Goal: Transaction & Acquisition: Subscribe to service/newsletter

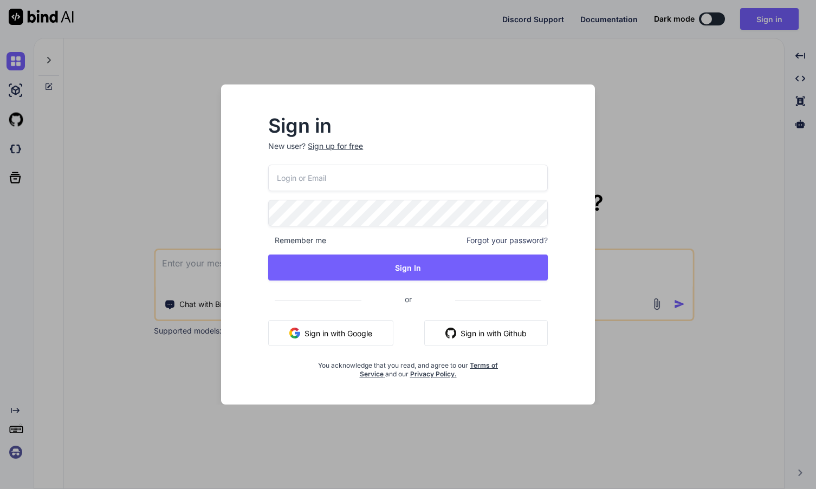
click at [489, 331] on button "Sign in with Github" at bounding box center [486, 333] width 124 height 26
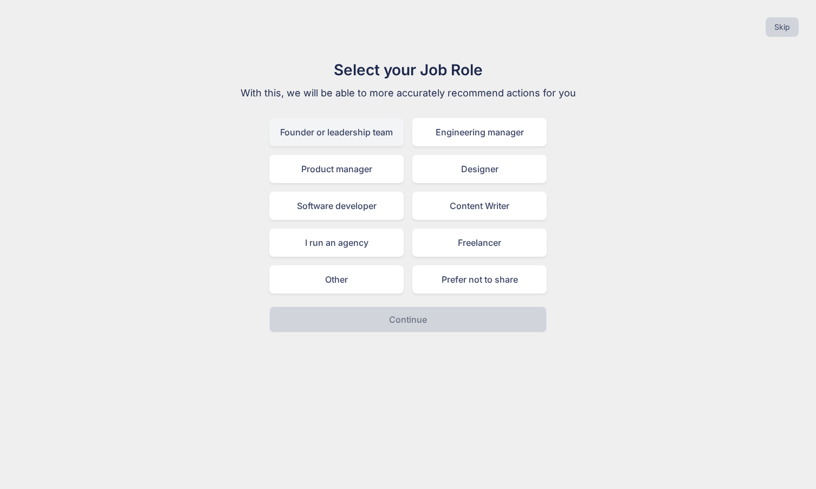
click at [320, 143] on div "Founder or leadership team" at bounding box center [336, 132] width 134 height 28
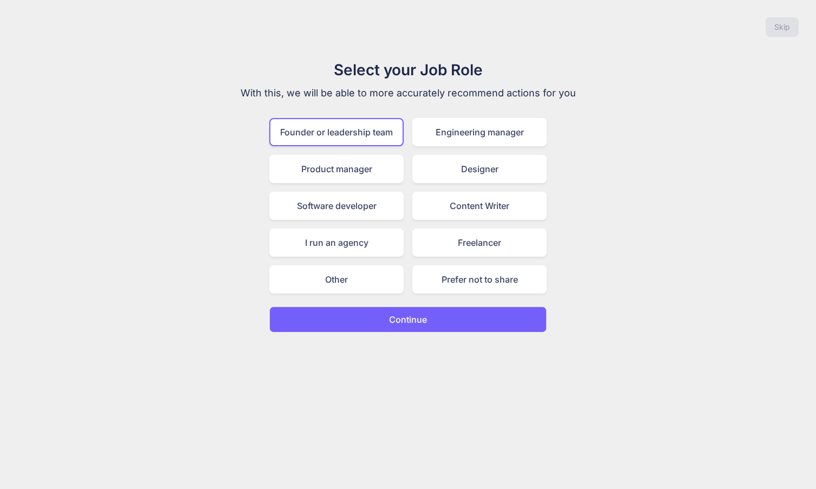
click at [419, 322] on p "Continue" at bounding box center [408, 319] width 38 height 13
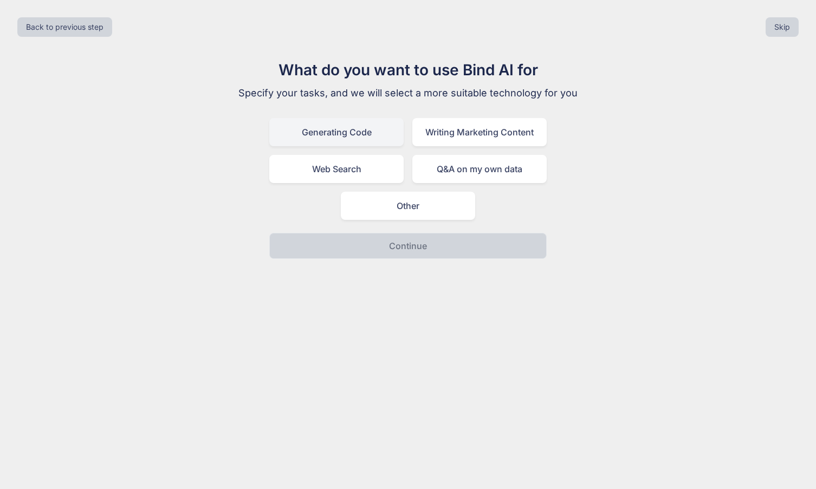
click at [349, 136] on div "Generating Code" at bounding box center [336, 132] width 134 height 28
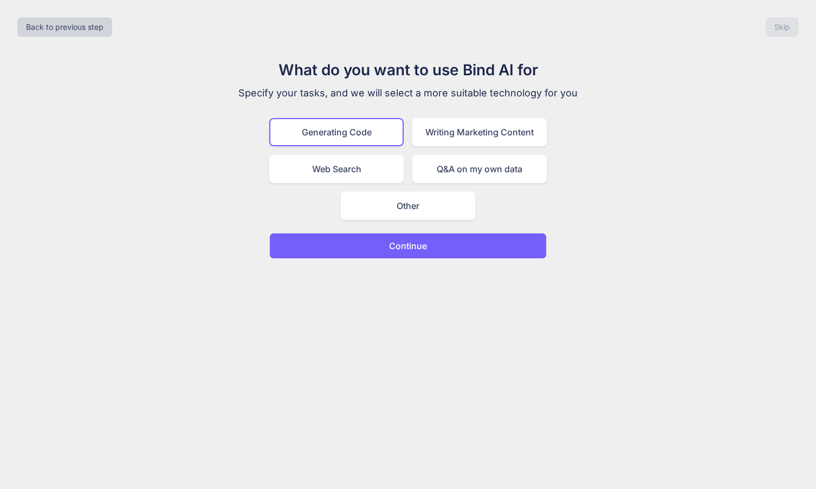
click at [404, 229] on div "What do you want to use Bind AI for Specify your tasks, and we will select a mo…" at bounding box center [408, 159] width 364 height 201
click at [408, 249] on p "Continue" at bounding box center [408, 246] width 38 height 13
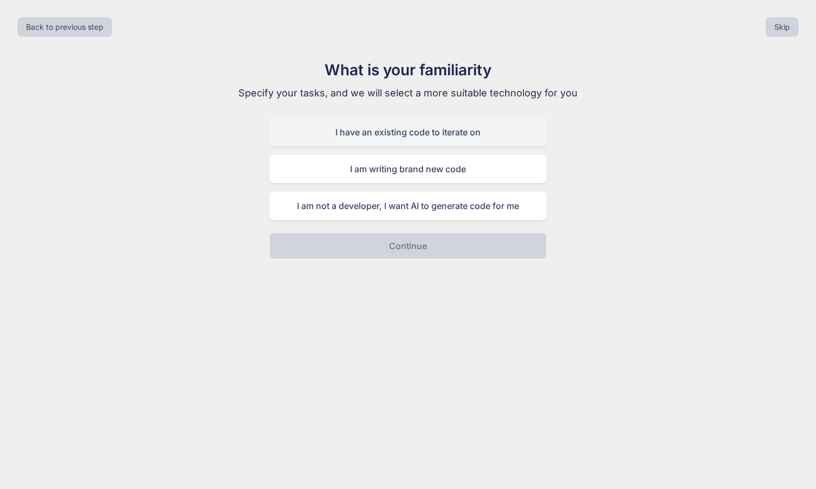
click at [433, 134] on div "I have an existing code to iterate on" at bounding box center [408, 132] width 278 height 28
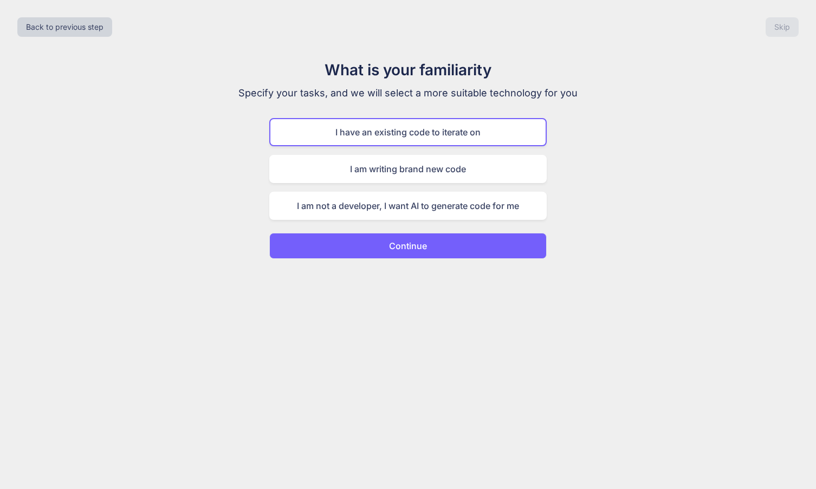
click at [431, 237] on button "Continue" at bounding box center [408, 246] width 278 height 26
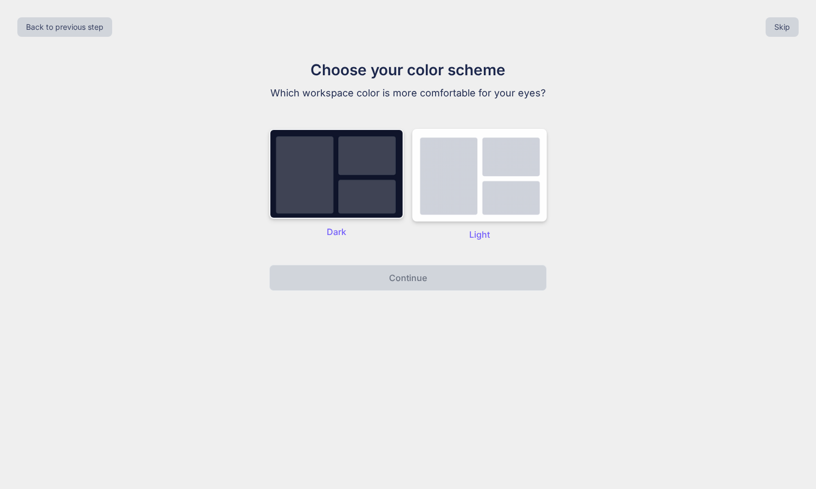
click at [348, 165] on img at bounding box center [336, 174] width 134 height 90
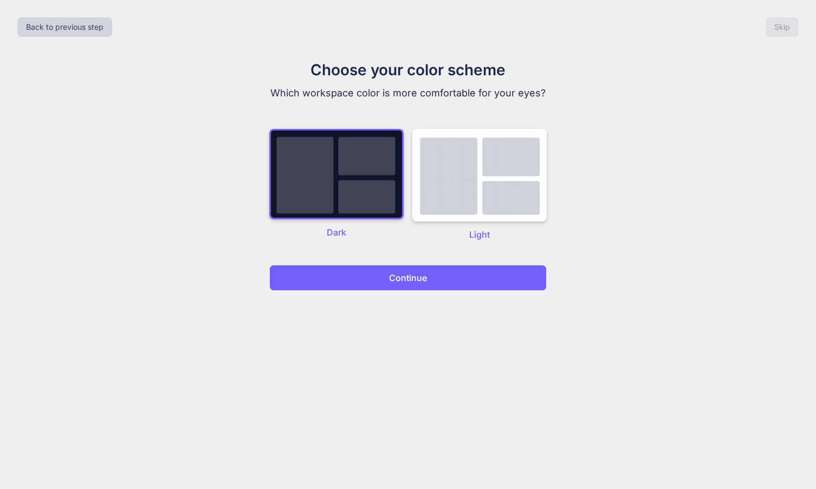
click at [393, 275] on p "Continue" at bounding box center [408, 278] width 38 height 13
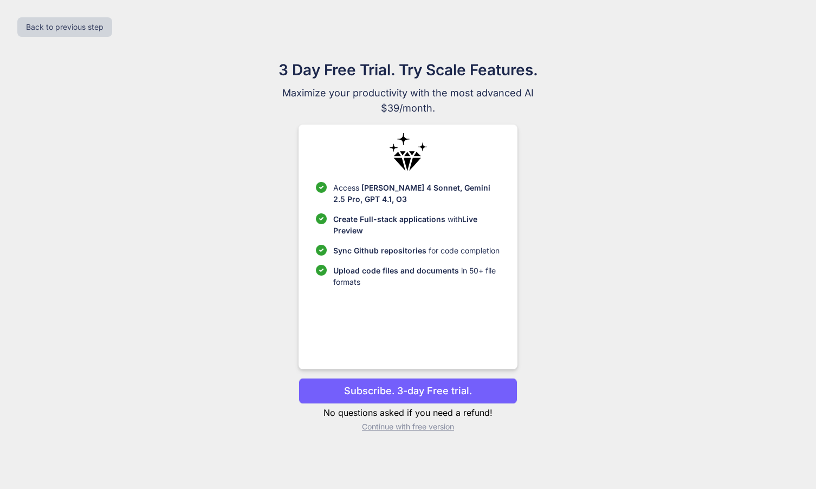
click at [414, 390] on p "Subscribe. 3-day Free trial." at bounding box center [408, 391] width 128 height 15
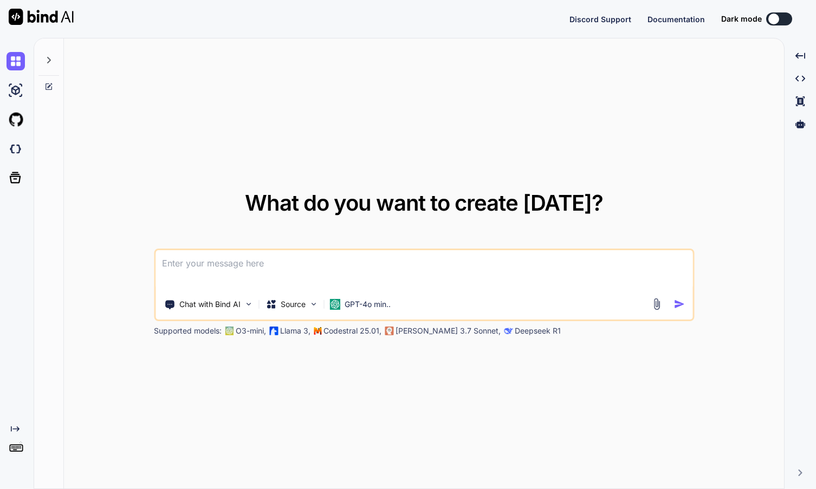
type textarea "x"
click at [783, 18] on button at bounding box center [779, 18] width 26 height 13
click at [16, 124] on img at bounding box center [16, 120] width 18 height 18
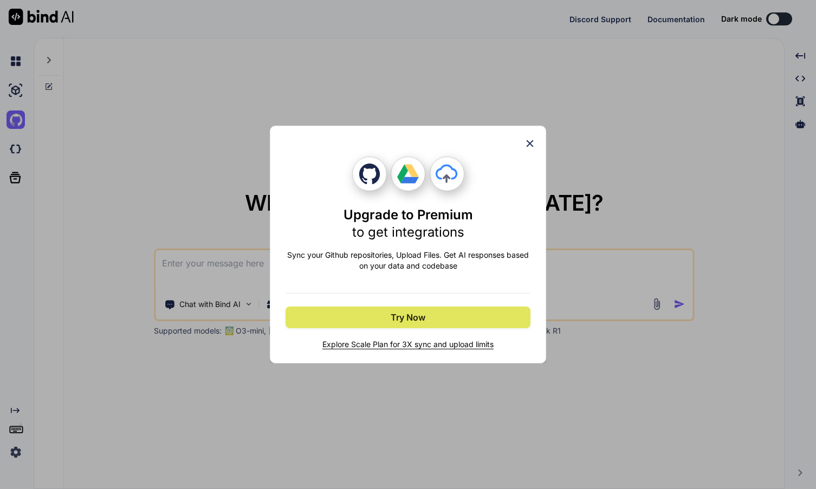
click at [344, 314] on button "Try Now" at bounding box center [408, 318] width 245 height 22
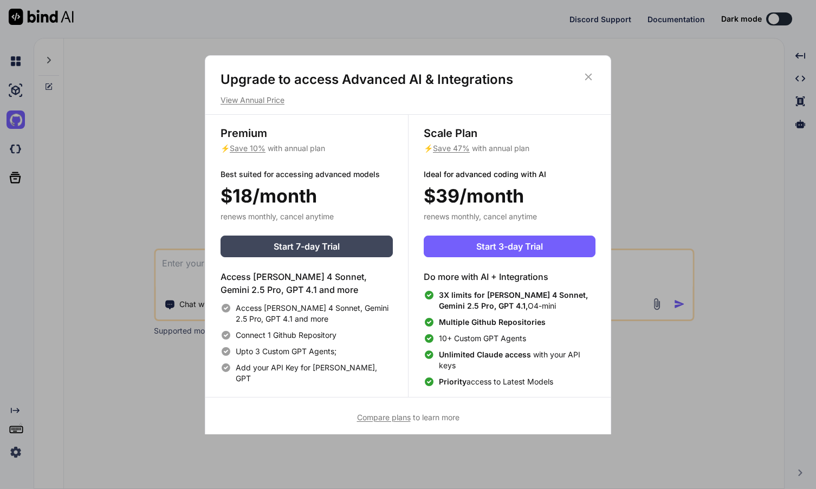
click at [589, 73] on icon at bounding box center [589, 77] width 12 height 12
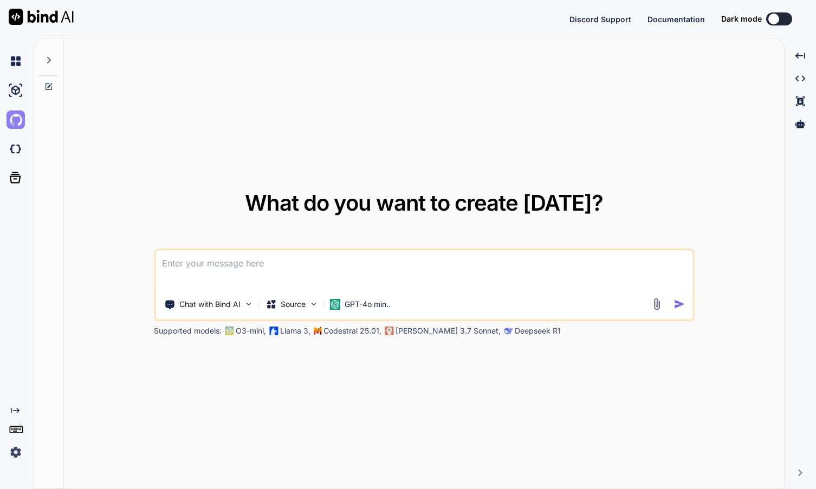
click at [16, 115] on img at bounding box center [16, 120] width 18 height 18
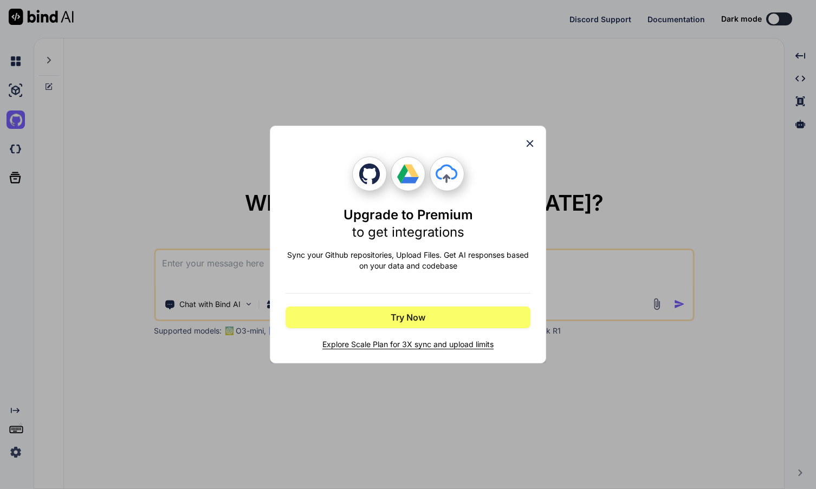
click at [441, 344] on span "Explore Scale Plan for 3X sync and upload limits" at bounding box center [408, 344] width 245 height 11
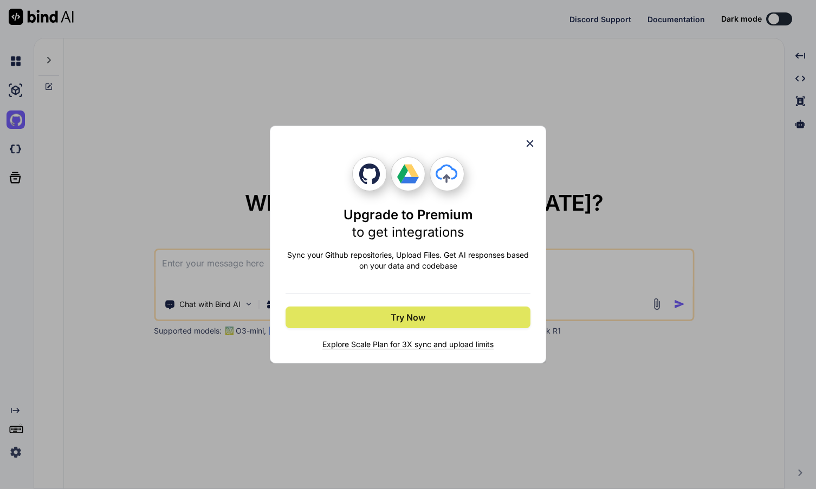
click at [432, 323] on button "Try Now" at bounding box center [408, 318] width 245 height 22
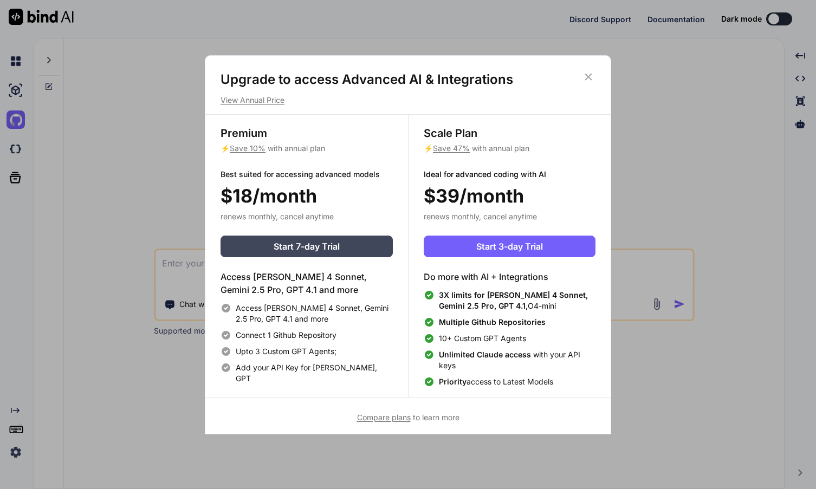
click at [590, 77] on icon at bounding box center [589, 77] width 12 height 12
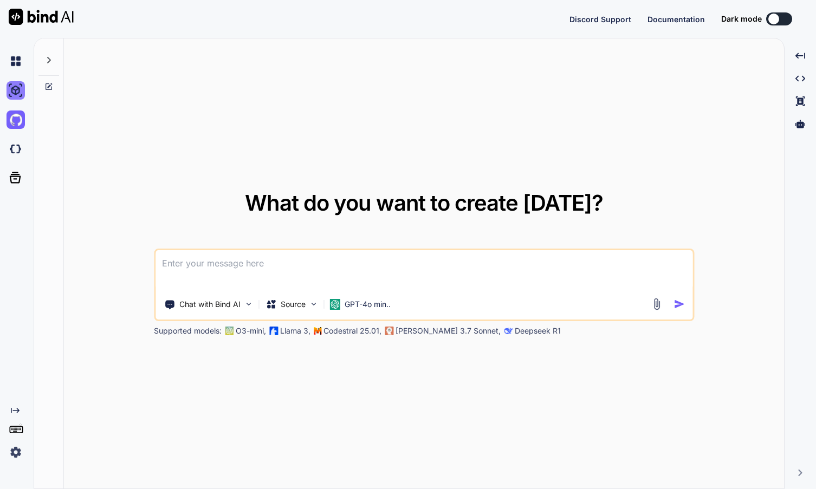
click at [16, 92] on img at bounding box center [16, 90] width 18 height 18
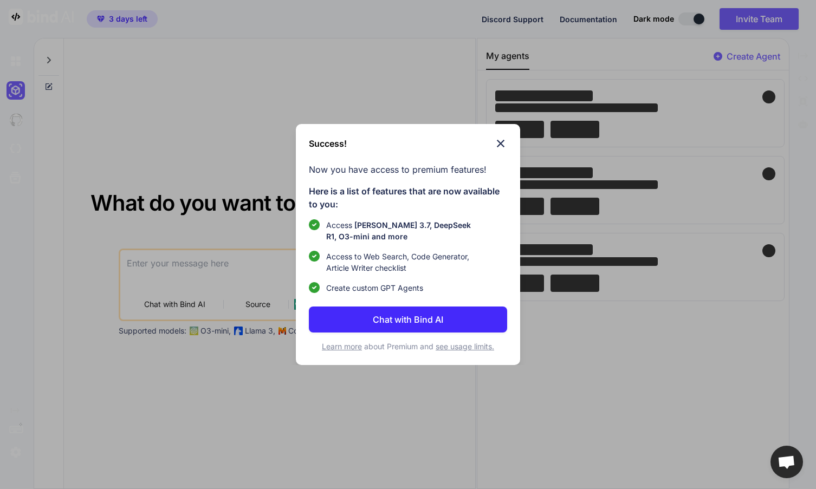
click at [499, 144] on img at bounding box center [500, 143] width 13 height 13
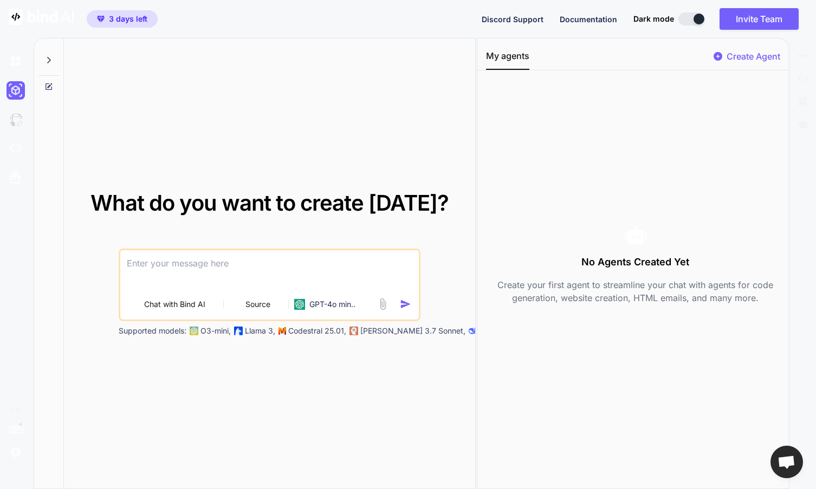
click at [18, 18] on img at bounding box center [41, 17] width 65 height 16
click at [15, 122] on img at bounding box center [16, 120] width 18 height 18
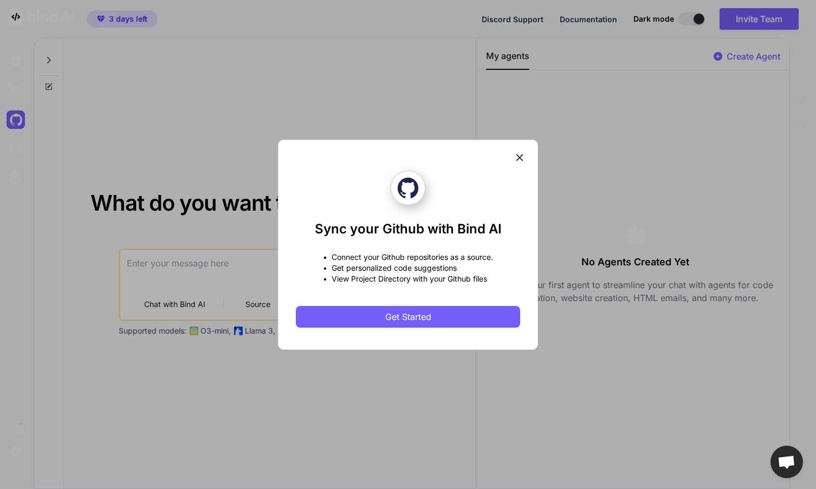
click at [516, 156] on icon at bounding box center [520, 158] width 12 height 12
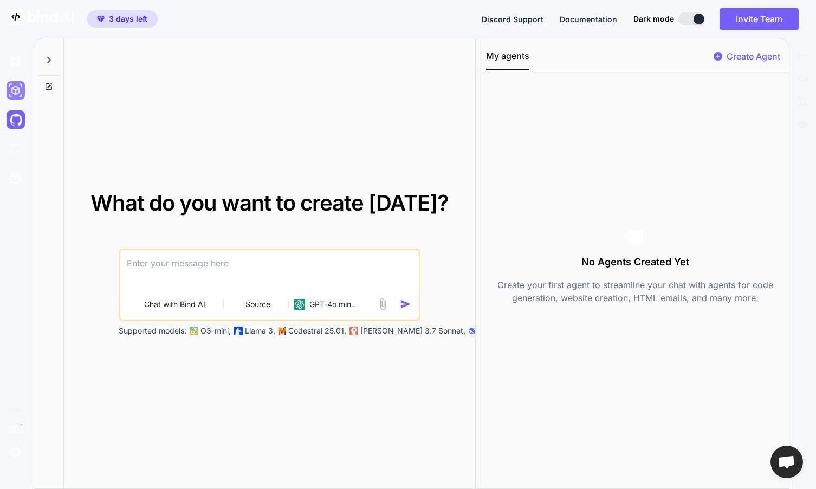
click at [13, 86] on img at bounding box center [16, 90] width 18 height 18
click at [53, 18] on img at bounding box center [41, 17] width 65 height 16
click at [19, 56] on img at bounding box center [16, 61] width 18 height 18
click at [43, 19] on img at bounding box center [41, 17] width 65 height 16
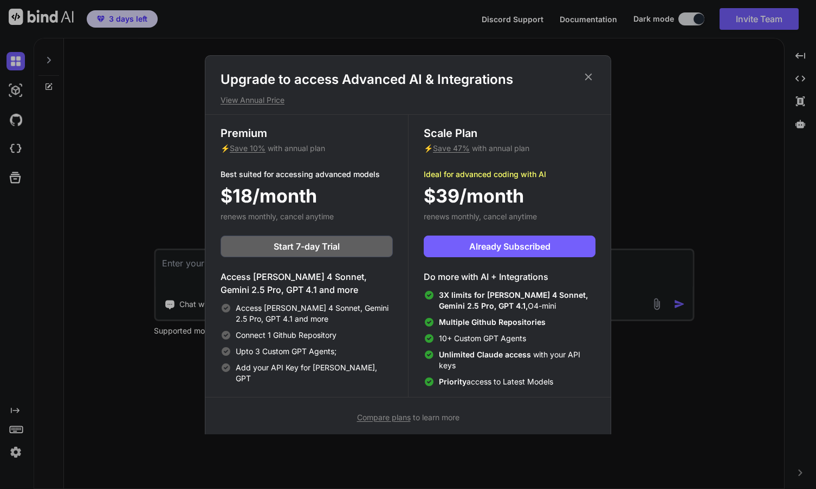
type textarea "x"
click at [336, 244] on span "Start 7-day Trial" at bounding box center [307, 246] width 66 height 13
